Goal: Complete application form

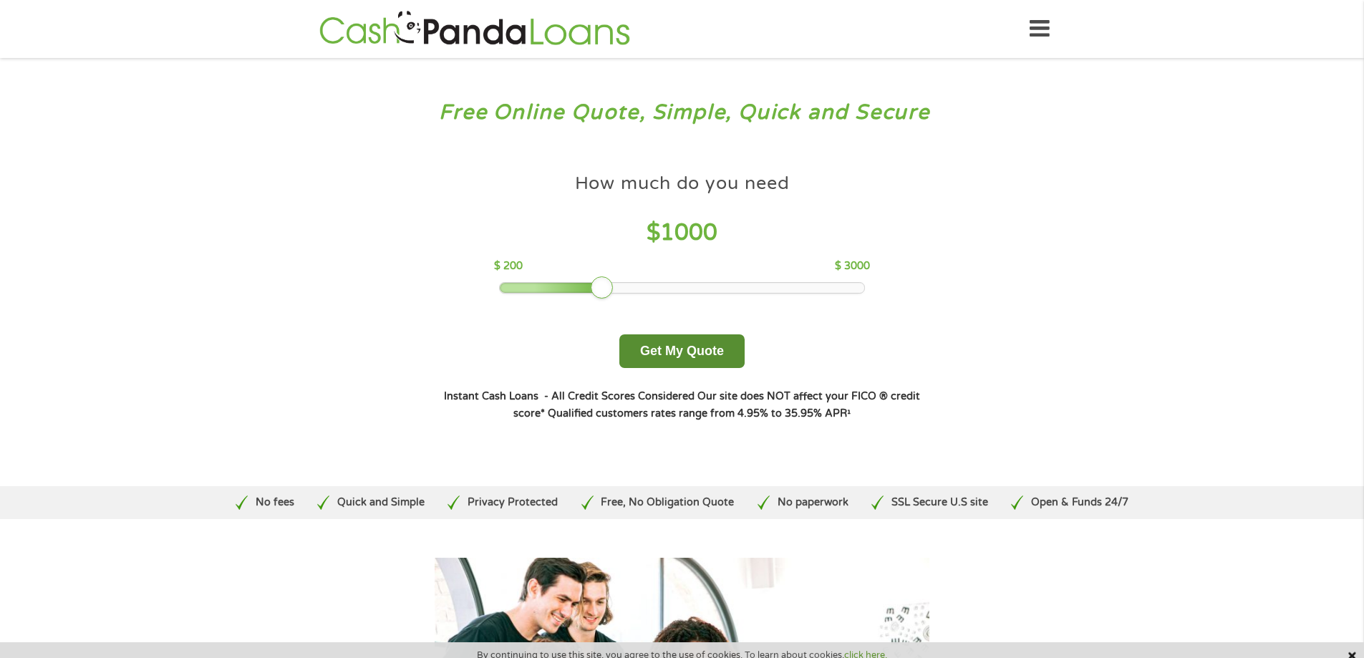
click at [677, 355] on button "Get My Quote" at bounding box center [681, 351] width 125 height 34
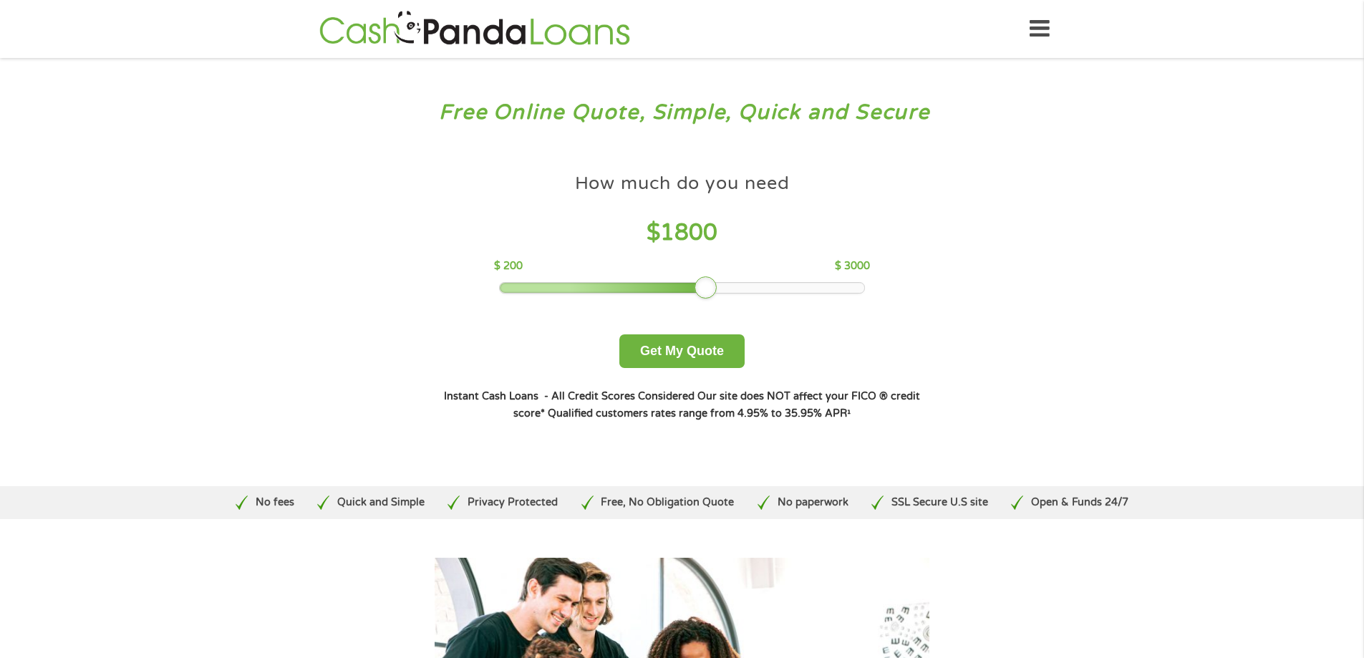
drag, startPoint x: 604, startPoint y: 286, endPoint x: 699, endPoint y: 275, distance: 95.8
click at [699, 275] on div "How much do you need $ 1800 $ 200 $ 3000" at bounding box center [682, 229] width 376 height 127
click at [674, 349] on button "Get My Quote" at bounding box center [681, 351] width 125 height 34
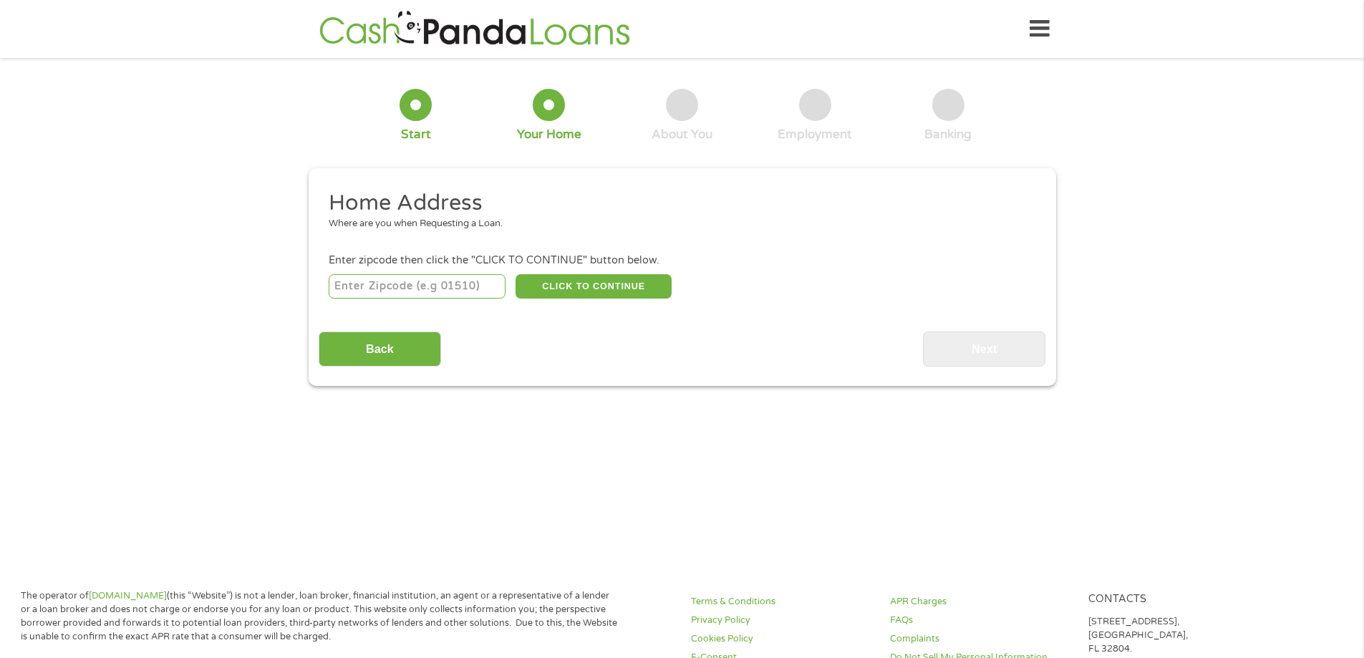
click at [399, 286] on input "number" at bounding box center [417, 286] width 177 height 24
type input "77338"
select select "Texas"
click at [609, 276] on button "CLICK TO CONTINUE" at bounding box center [593, 286] width 156 height 24
type input "77338"
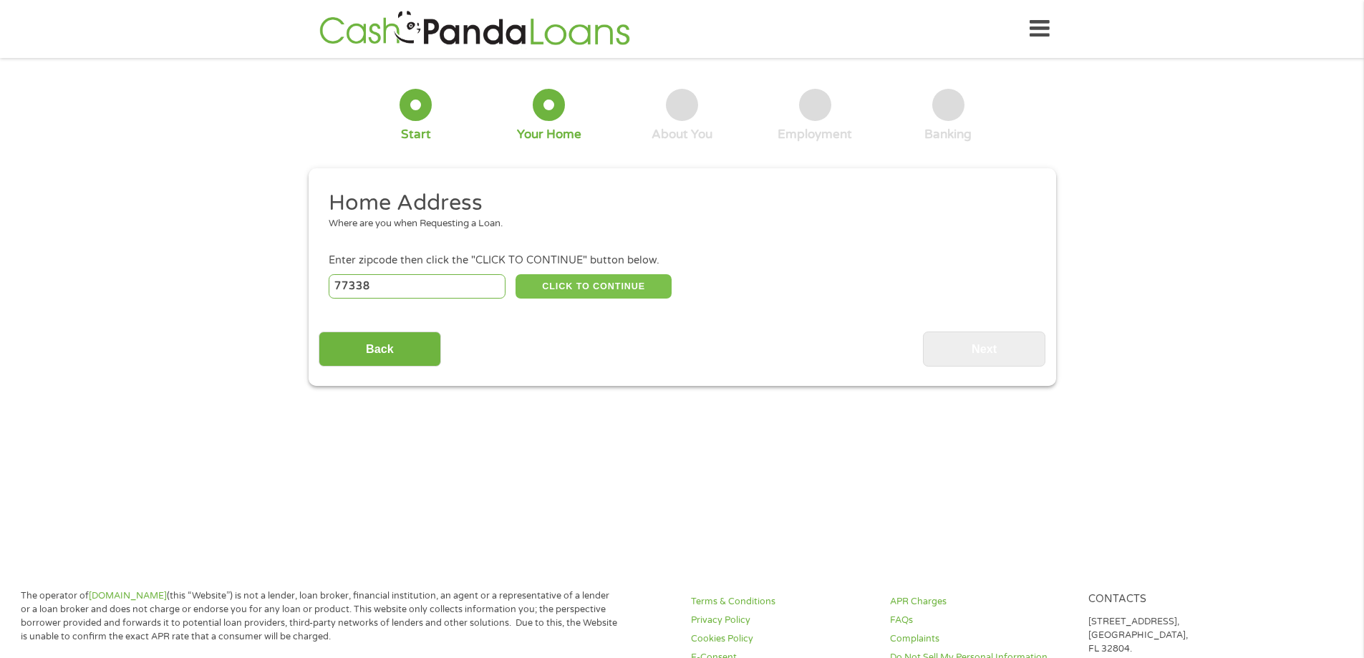
type input "Humble"
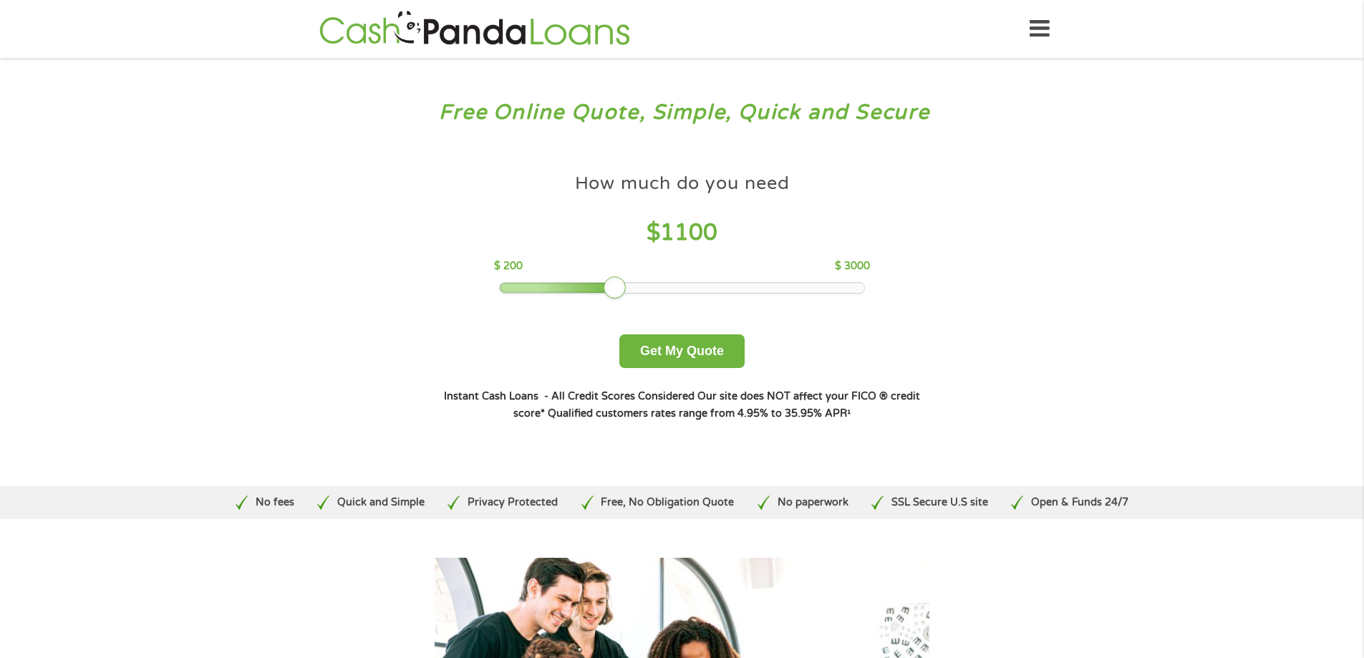
drag, startPoint x: 614, startPoint y: 285, endPoint x: 672, endPoint y: 283, distance: 58.7
click at [672, 283] on div at bounding box center [682, 288] width 364 height 10
drag, startPoint x: 619, startPoint y: 285, endPoint x: 696, endPoint y: 283, distance: 76.6
click at [696, 283] on div at bounding box center [693, 287] width 23 height 23
click at [694, 346] on button "Get My Quote" at bounding box center [681, 351] width 125 height 34
